Goal: Task Accomplishment & Management: Use online tool/utility

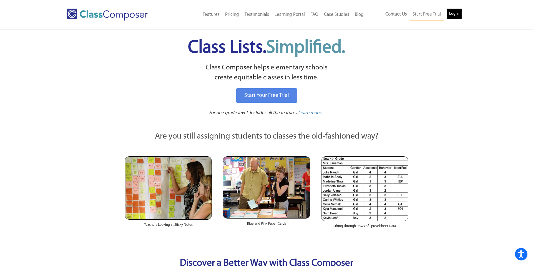
click at [458, 12] on link "Log In" at bounding box center [454, 13] width 16 height 11
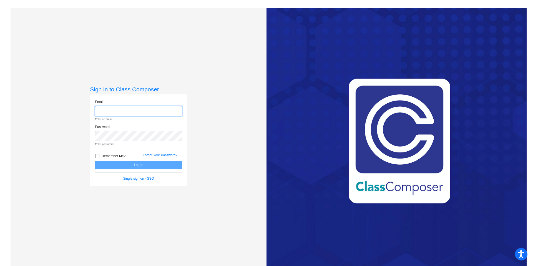
type input "jverwys@hpseagles.net"
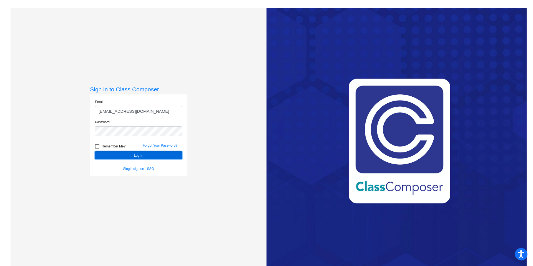
click at [132, 155] on button "Log In" at bounding box center [138, 155] width 87 height 8
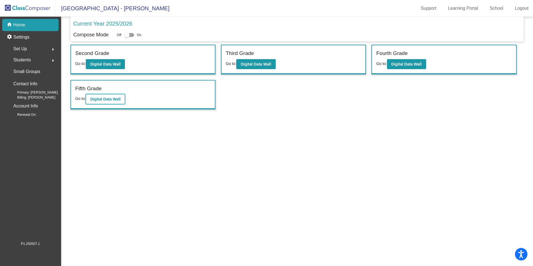
click at [118, 100] on b "Digital Data Wall" at bounding box center [105, 99] width 30 height 4
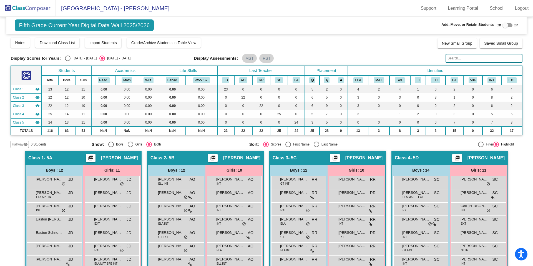
click at [69, 59] on div "Select an option" at bounding box center [68, 58] width 6 height 6
click at [68, 61] on input "2024 - 2025" at bounding box center [67, 61] width 0 height 0
radio input "true"
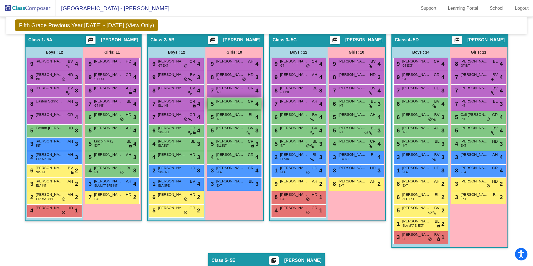
scroll to position [115, 0]
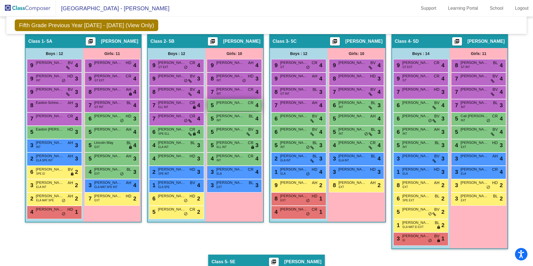
click at [233, 108] on div "5 Azlyn Genrich CR lock do_not_disturb_alt 4" at bounding box center [234, 104] width 53 height 11
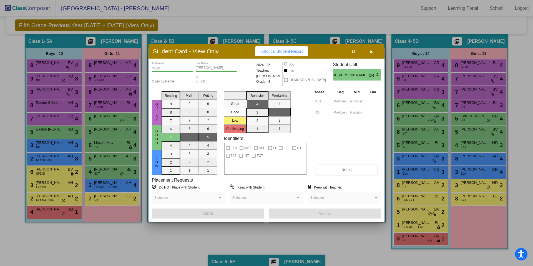
click at [370, 52] on icon "button" at bounding box center [371, 52] width 3 height 4
